Goal: Entertainment & Leisure: Browse casually

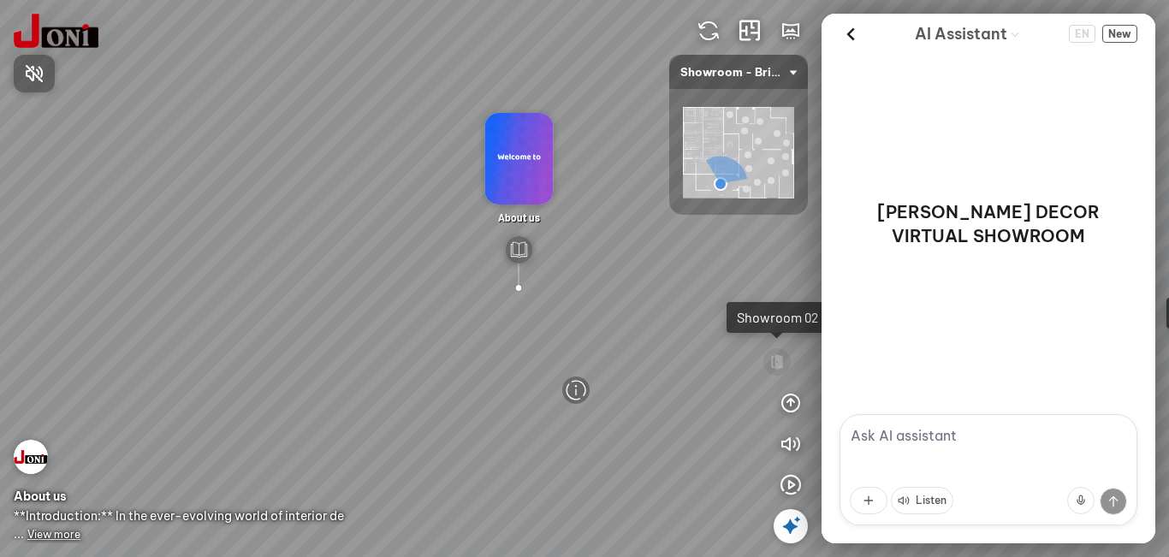
click at [713, 113] on div at bounding box center [584, 278] width 1169 height 557
click at [708, 121] on img at bounding box center [738, 153] width 111 height 92
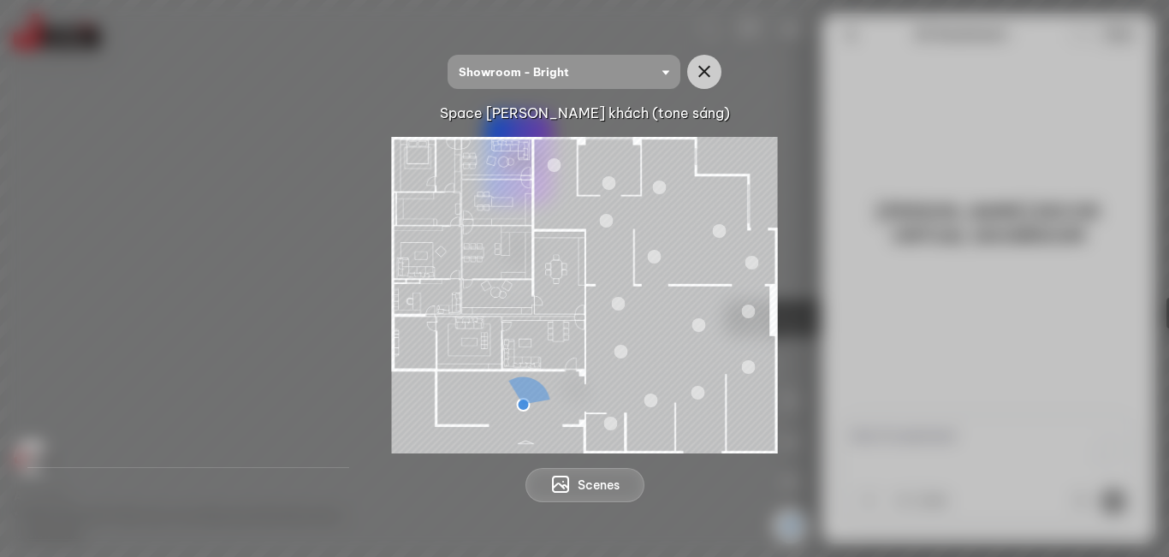
click at [234, 215] on div at bounding box center [584, 295] width 1086 height 317
click at [709, 74] on icon "button" at bounding box center [704, 72] width 21 height 21
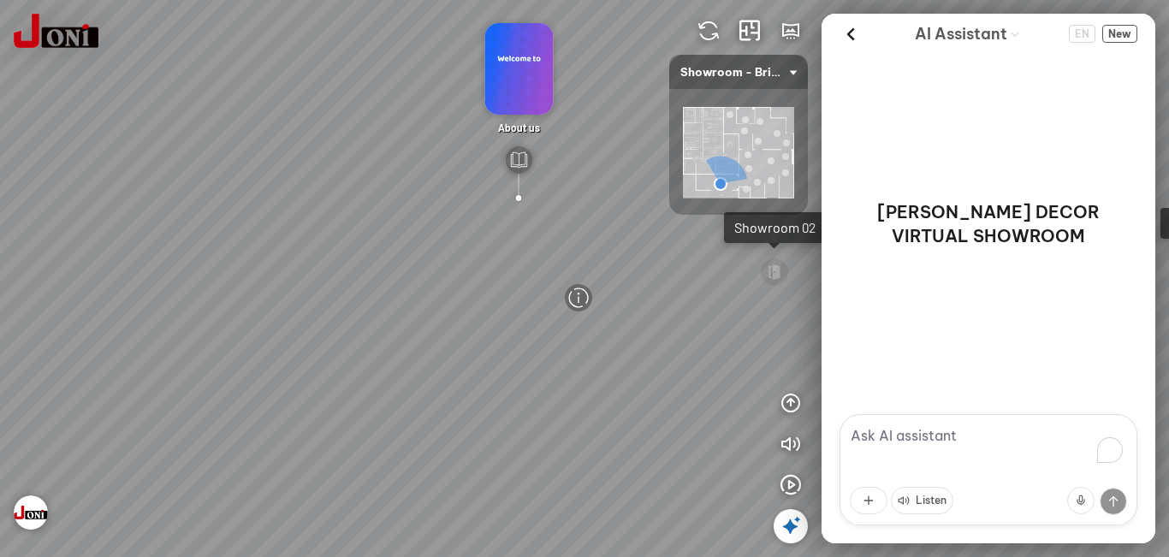
drag, startPoint x: 393, startPoint y: 356, endPoint x: 404, endPoint y: 227, distance: 129.7
click at [402, 228] on div "D7747 - Bright Woodgrain Melamine Paper D7748 - Warm Woodgrain Melamine Paper A…" at bounding box center [584, 278] width 1169 height 557
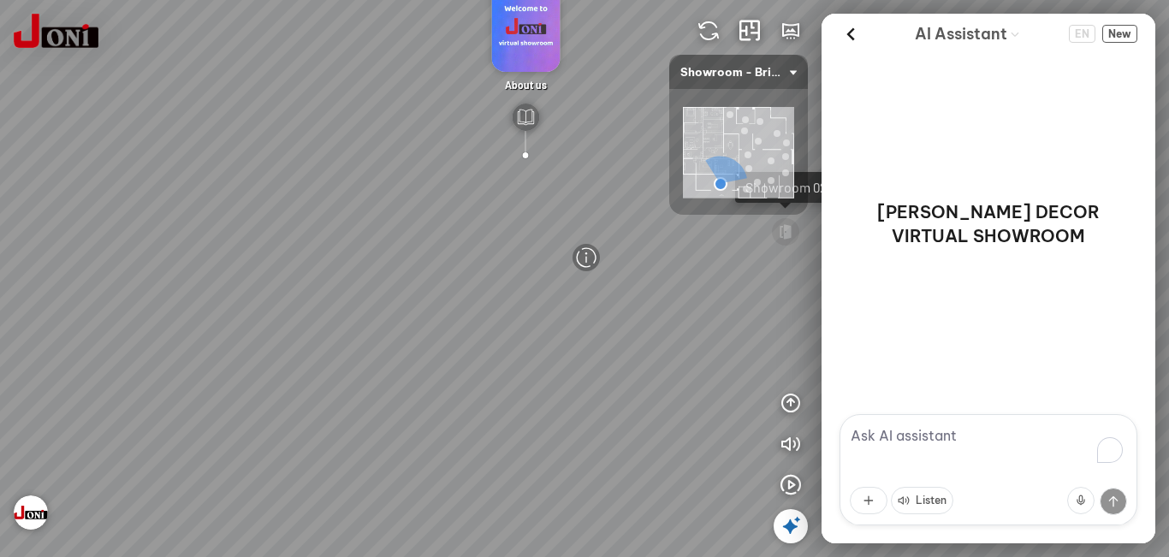
drag, startPoint x: 293, startPoint y: 265, endPoint x: 182, endPoint y: 263, distance: 111.2
click at [163, 265] on div "D7747 - Bright Woodgrain Melamine Paper D7748 - Warm Woodgrain Melamine Paper A…" at bounding box center [584, 278] width 1169 height 557
drag, startPoint x: 281, startPoint y: 286, endPoint x: 172, endPoint y: 302, distance: 109.9
click at [164, 302] on div "D7747 - Bright Woodgrain Melamine Paper D7748 - Warm Woodgrain Melamine Paper A…" at bounding box center [584, 278] width 1169 height 557
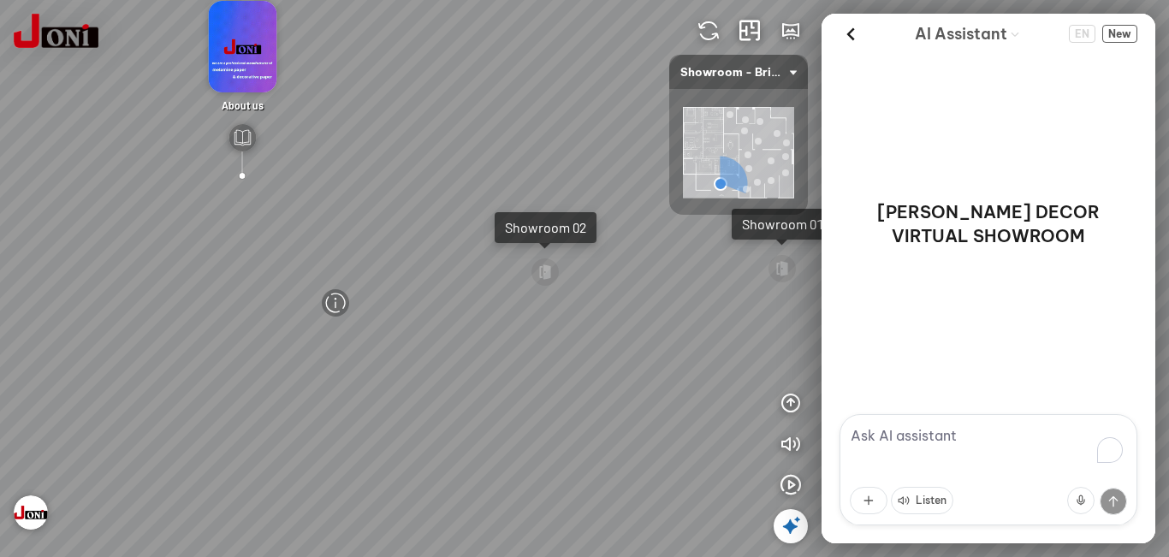
drag, startPoint x: 451, startPoint y: 305, endPoint x: 246, endPoint y: 301, distance: 205.4
click at [190, 302] on div "D7747 - Bright Woodgrain Melamine Paper D7748 - Warm Woodgrain Melamine Paper A…" at bounding box center [584, 278] width 1169 height 557
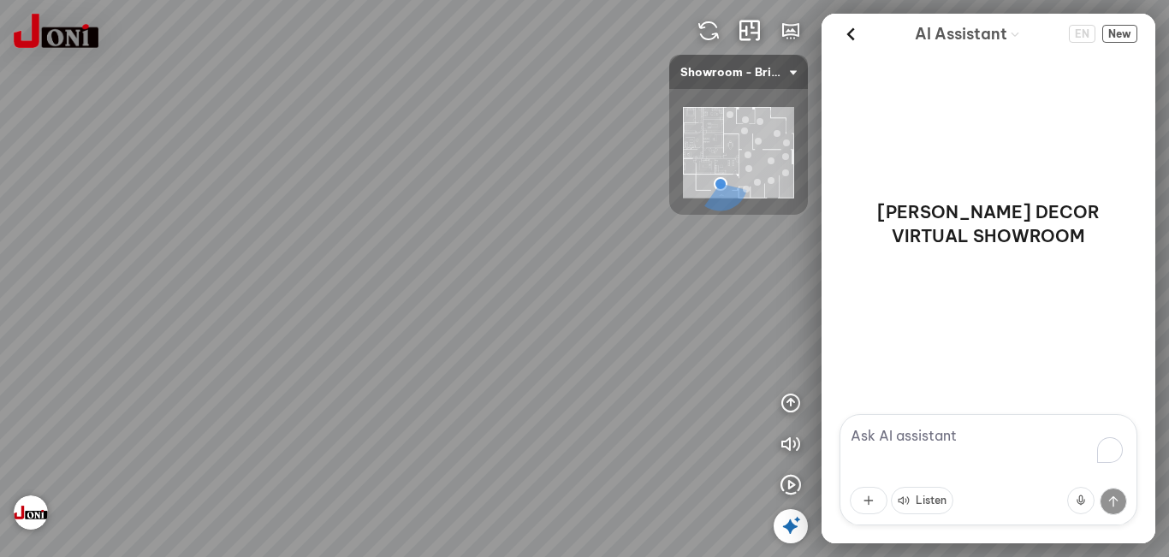
drag, startPoint x: 138, startPoint y: 324, endPoint x: 556, endPoint y: 300, distance: 419.0
click at [555, 302] on div "D7747 - Bright Woodgrain Melamine Paper D7748 - Warm Woodgrain Melamine Paper A…" at bounding box center [584, 278] width 1169 height 557
drag, startPoint x: 343, startPoint y: 309, endPoint x: 215, endPoint y: 296, distance: 129.0
click at [188, 299] on div "D7747 - Bright Woodgrain Melamine Paper D7748 - Warm Woodgrain Melamine Paper A…" at bounding box center [584, 278] width 1169 height 557
drag, startPoint x: 361, startPoint y: 304, endPoint x: 502, endPoint y: 291, distance: 141.7
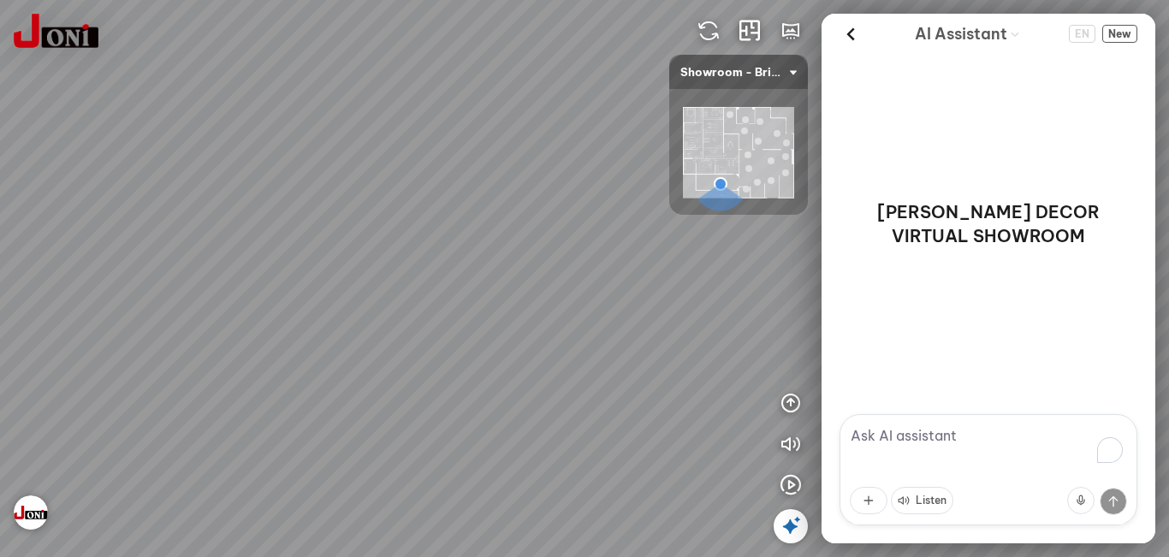
click at [210, 298] on div "D7747 - Bright Woodgrain Melamine Paper D7748 - Warm Woodgrain Melamine Paper A…" at bounding box center [584, 278] width 1169 height 557
drag, startPoint x: 482, startPoint y: 309, endPoint x: 442, endPoint y: 295, distance: 41.7
click at [203, 305] on div "D7747 - Bright Woodgrain Melamine Paper D7748 - Warm Woodgrain Melamine Paper A…" at bounding box center [584, 278] width 1169 height 557
drag, startPoint x: 200, startPoint y: 316, endPoint x: 318, endPoint y: 310, distance: 118.2
click at [178, 315] on div "D7747 - Bright Woodgrain Melamine Paper D7748 - Warm Woodgrain Melamine Paper A…" at bounding box center [584, 278] width 1169 height 557
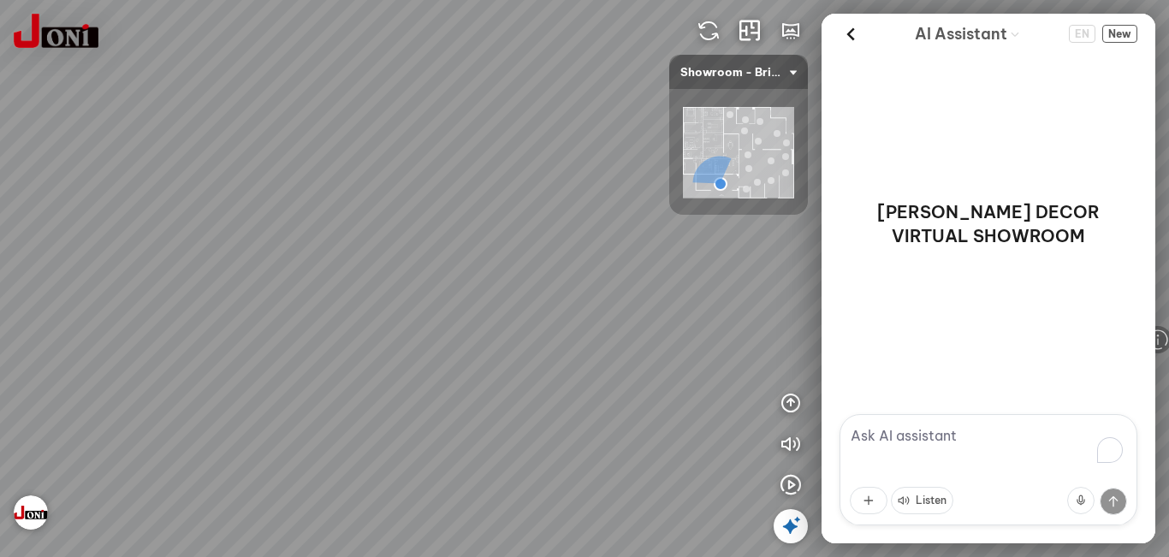
drag, startPoint x: 413, startPoint y: 308, endPoint x: 362, endPoint y: 359, distance: 72.6
click at [362, 359] on div "D7747 - Bright Woodgrain Melamine Paper D7748 - Warm Woodgrain Melamine Paper A…" at bounding box center [584, 278] width 1169 height 557
drag, startPoint x: 417, startPoint y: 318, endPoint x: 550, endPoint y: 325, distance: 133.6
click at [549, 325] on div "D7747 - Bright Woodgrain Melamine Paper D7748 - Warm Woodgrain Melamine Paper A…" at bounding box center [584, 278] width 1169 height 557
drag, startPoint x: 463, startPoint y: 304, endPoint x: 510, endPoint y: 342, distance: 60.8
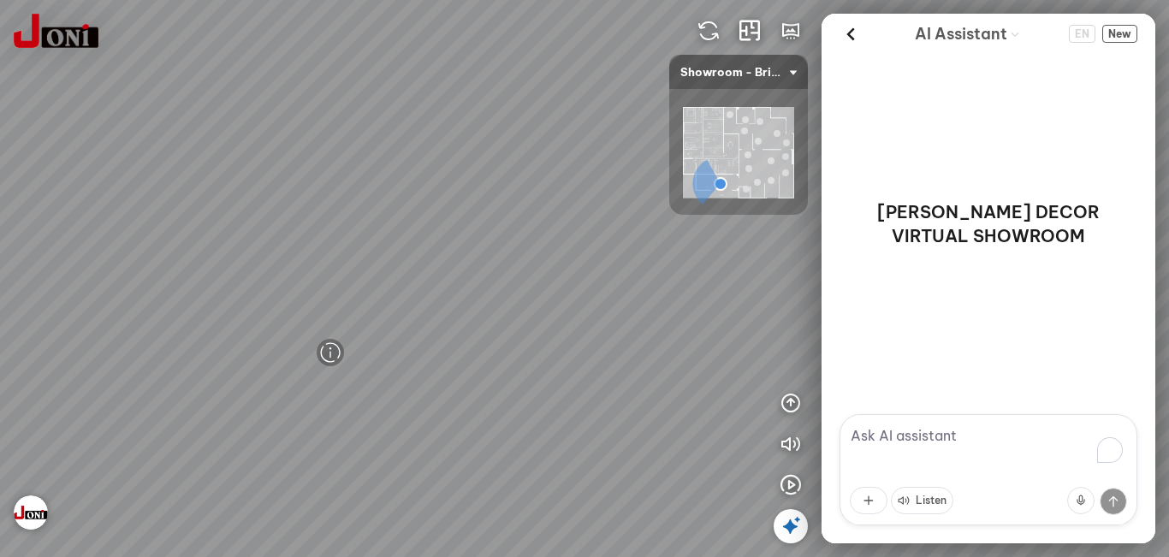
click at [545, 361] on div "D7747 - Bright Woodgrain Melamine Paper D7748 - Warm Woodgrain Melamine Paper A…" at bounding box center [584, 278] width 1169 height 557
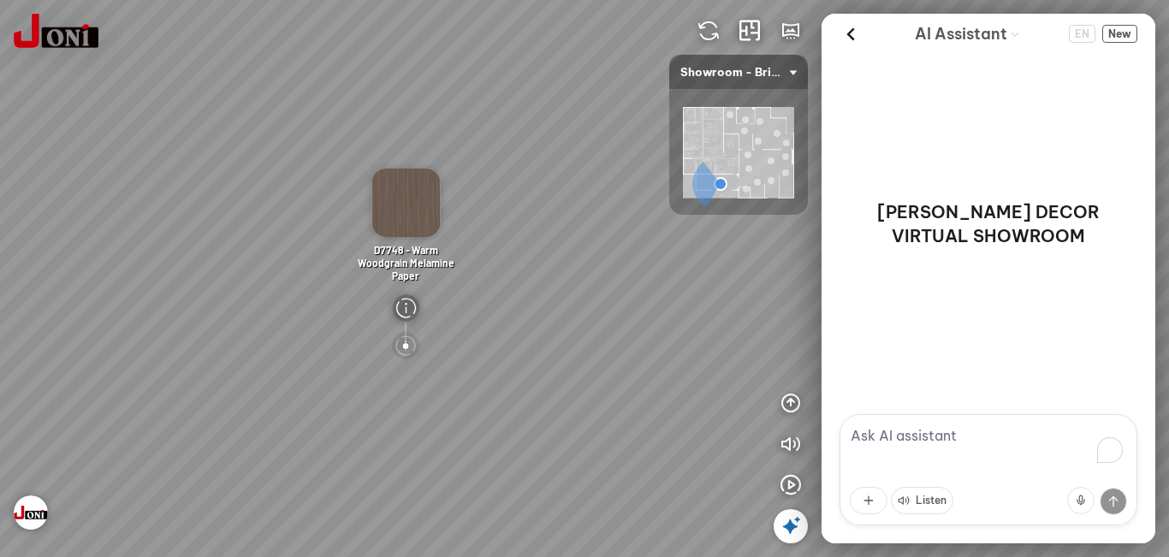
drag, startPoint x: 497, startPoint y: 332, endPoint x: 503, endPoint y: 295, distance: 37.3
click at [503, 300] on div "D7747 - Bright Woodgrain Melamine Paper D7748 - Warm Woodgrain Melamine Paper A…" at bounding box center [584, 278] width 1169 height 557
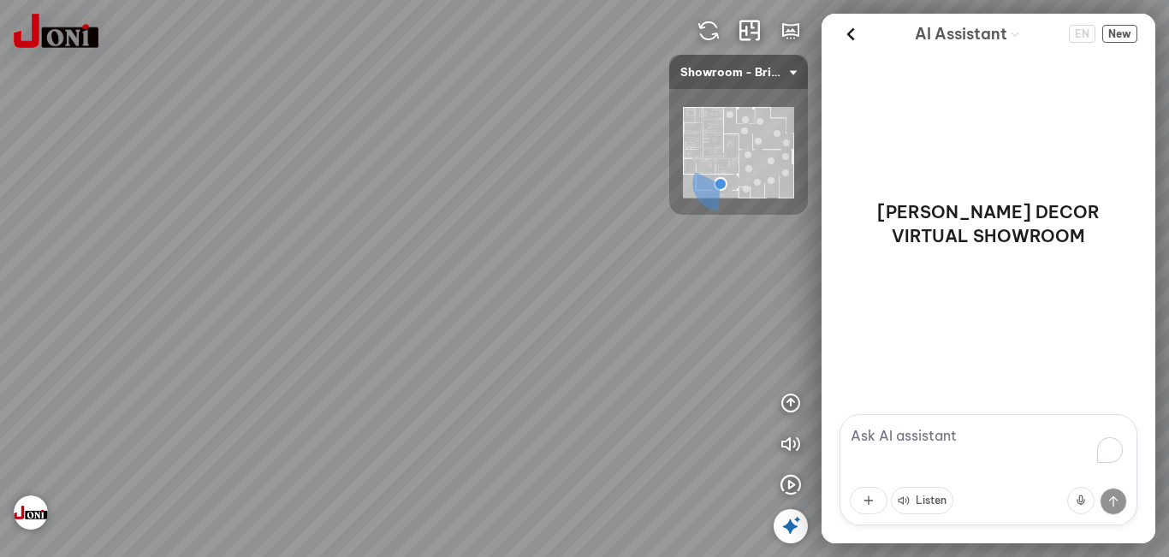
drag, startPoint x: 322, startPoint y: 296, endPoint x: 672, endPoint y: 234, distance: 355.4
click at [654, 234] on div "D7747 - Bright Woodgrain Melamine Paper D7748 - Warm Woodgrain Melamine Paper A…" at bounding box center [584, 278] width 1169 height 557
drag, startPoint x: 459, startPoint y: 242, endPoint x: 636, endPoint y: 239, distance: 178.0
click at [636, 239] on div "D7747 - Bright Woodgrain Melamine Paper D7748 - Warm Woodgrain Melamine Paper A…" at bounding box center [584, 278] width 1169 height 557
